Goal: Task Accomplishment & Management: Complete application form

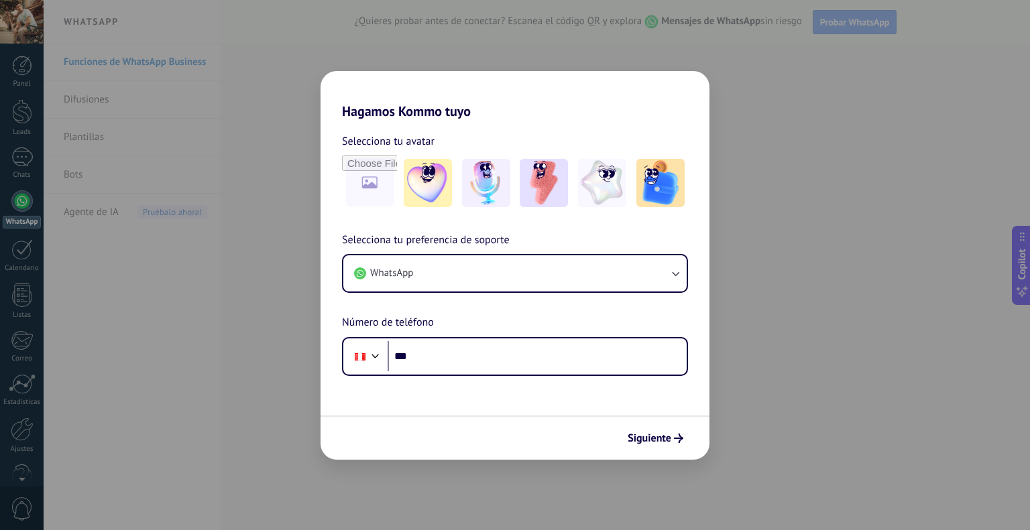
drag, startPoint x: 475, startPoint y: 93, endPoint x: 558, endPoint y: 72, distance: 85.9
click at [558, 72] on h2 "Hagamos Kommo tuyo" at bounding box center [515, 95] width 389 height 48
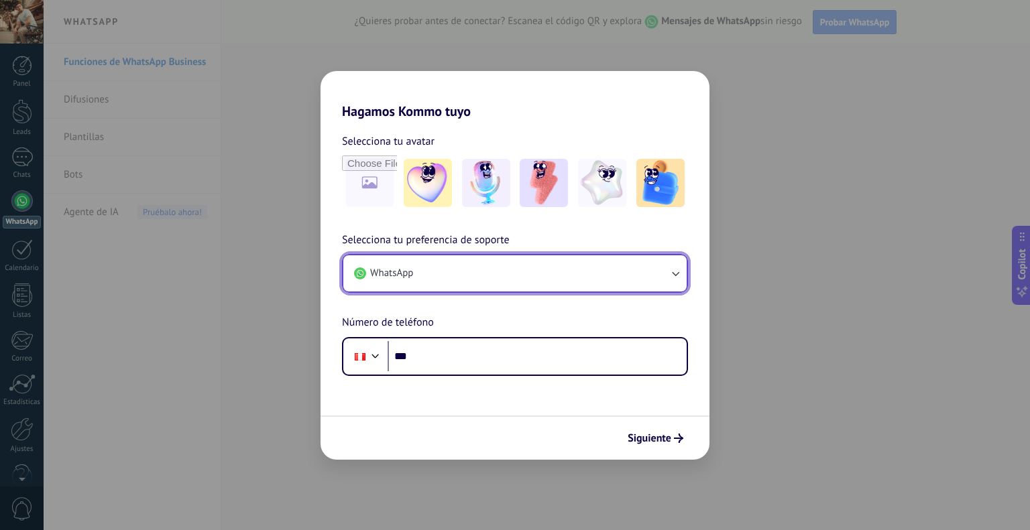
click at [459, 277] on button "WhatsApp" at bounding box center [514, 273] width 343 height 36
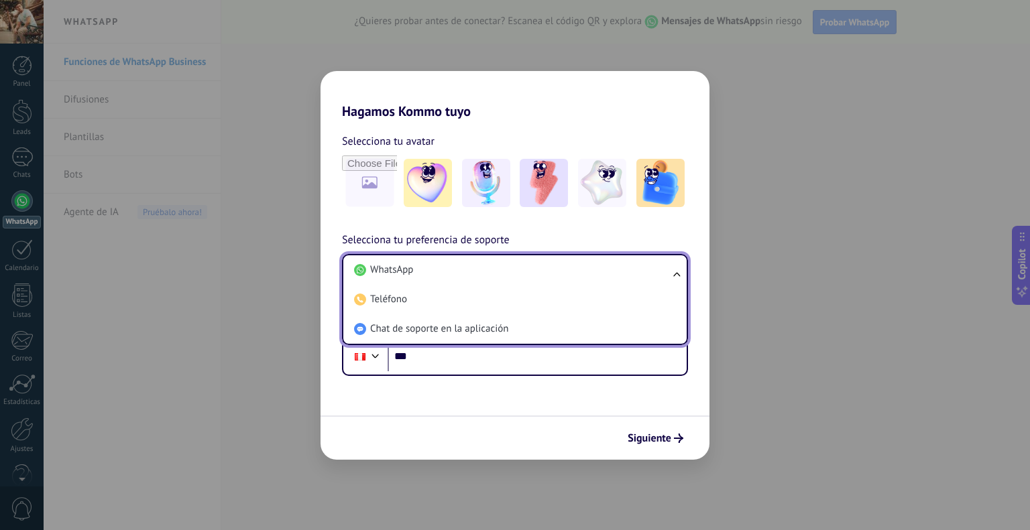
click at [459, 277] on li "WhatsApp" at bounding box center [512, 270] width 327 height 30
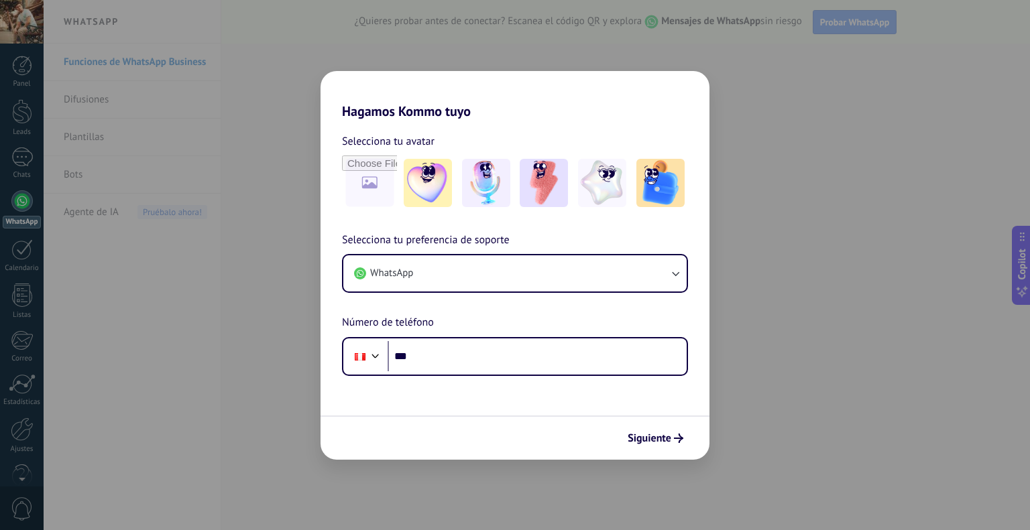
click at [177, 259] on div "Hagamos Kommo tuyo Selecciona tu avatar Selecciona tu preferencia de soporte Wh…" at bounding box center [515, 265] width 1030 height 530
click at [651, 440] on span "Siguiente" at bounding box center [650, 438] width 44 height 9
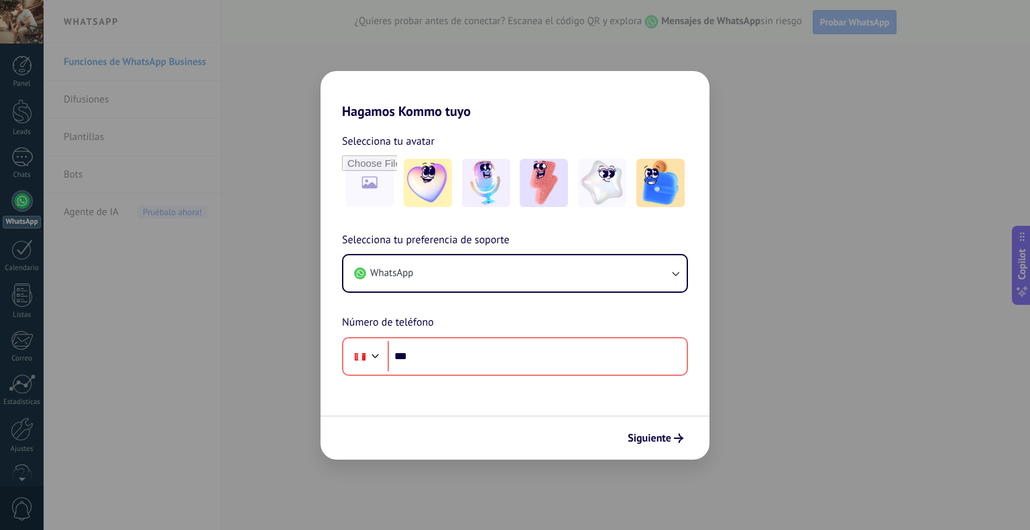
click at [921, 104] on div "Hagamos Kommo tuyo Selecciona tu avatar Selecciona tu preferencia de soporte Wh…" at bounding box center [515, 265] width 1030 height 530
